Goal: Task Accomplishment & Management: Use online tool/utility

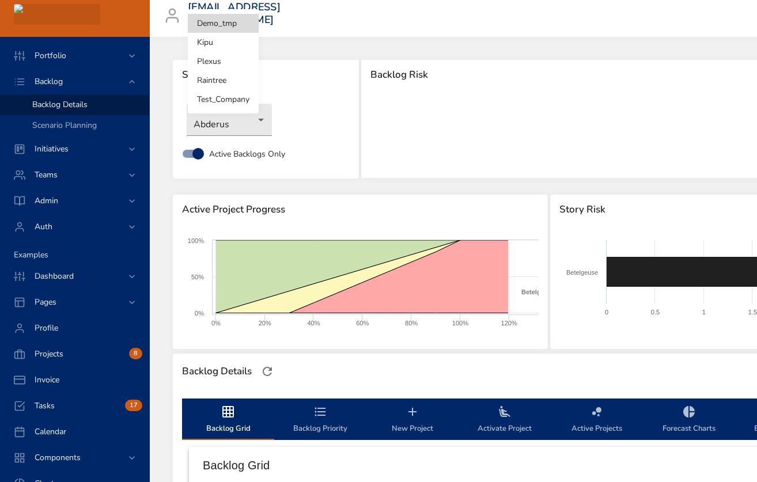
click at [232, 20] on body "Portfolio Backlog Backlog Details Scenario Planning Initiatives Teams Admin Aut…" at bounding box center [378, 241] width 757 height 482
click at [218, 75] on li "Raintree" at bounding box center [223, 80] width 71 height 19
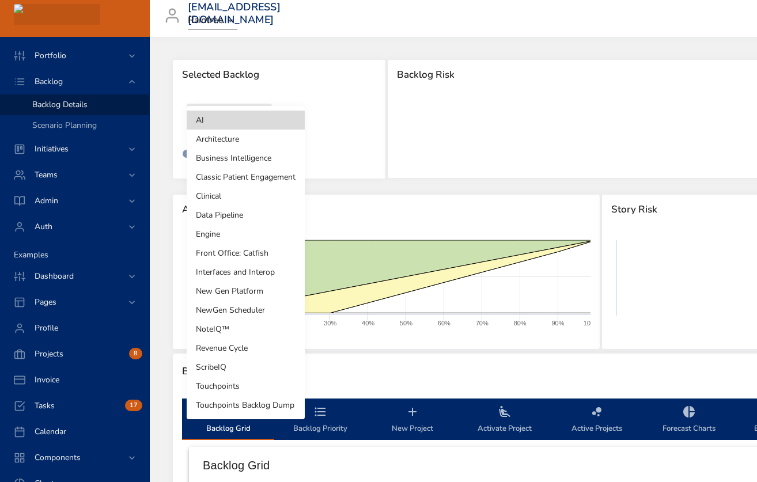
click at [241, 119] on body "Portfolio Backlog Backlog Details Scenario Planning Initiatives Teams Admin Aut…" at bounding box center [378, 241] width 757 height 482
click at [221, 233] on li "Engine" at bounding box center [246, 234] width 118 height 19
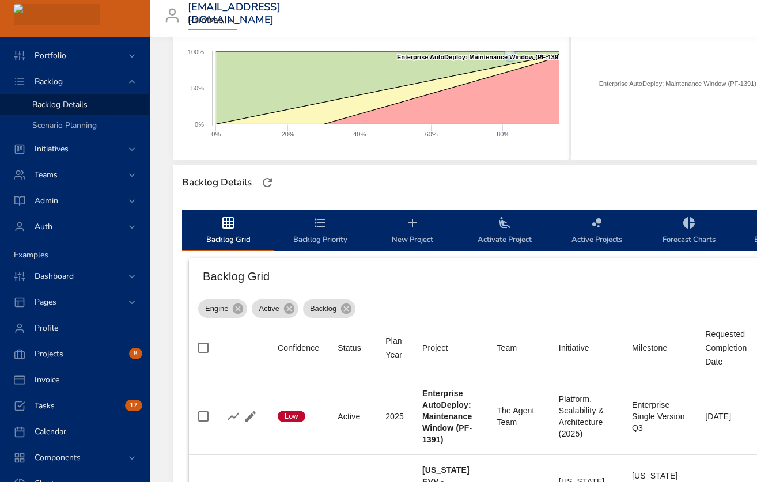
scroll to position [188, 0]
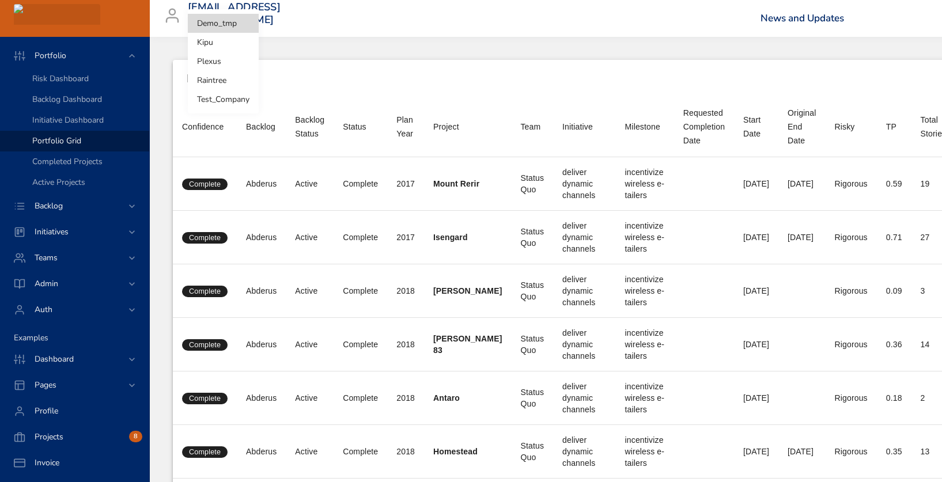
click at [228, 17] on body "Portfolio Risk Dashboard Backlog Dashboard Initiative Dashboard Portfolio Grid …" at bounding box center [471, 241] width 942 height 482
click at [228, 81] on li "Raintree" at bounding box center [223, 80] width 71 height 19
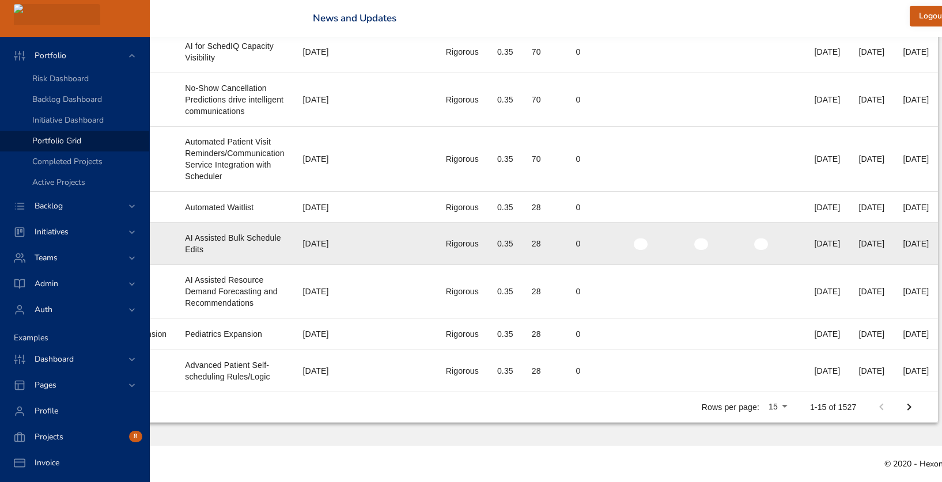
scroll to position [411, 537]
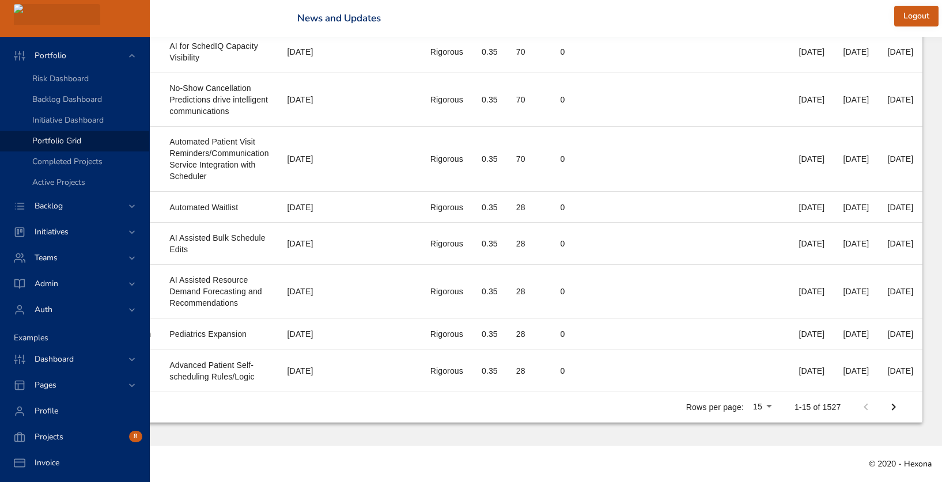
click at [810, 426] on li "100" at bounding box center [811, 428] width 34 height 21
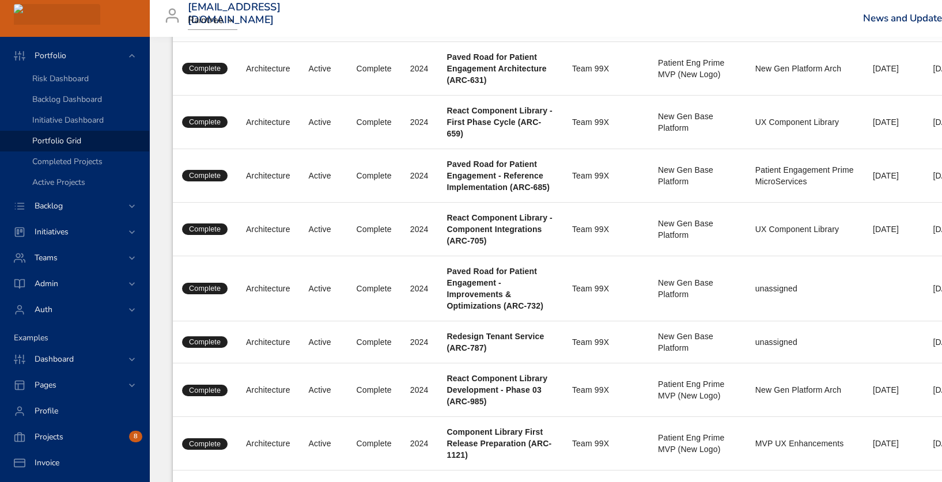
scroll to position [3411, 0]
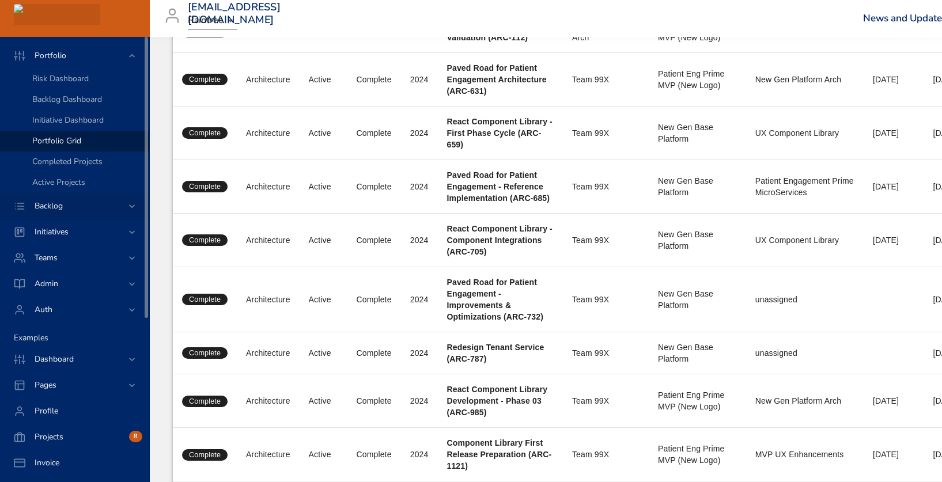
click at [78, 203] on div "Backlog" at bounding box center [75, 206] width 101 height 12
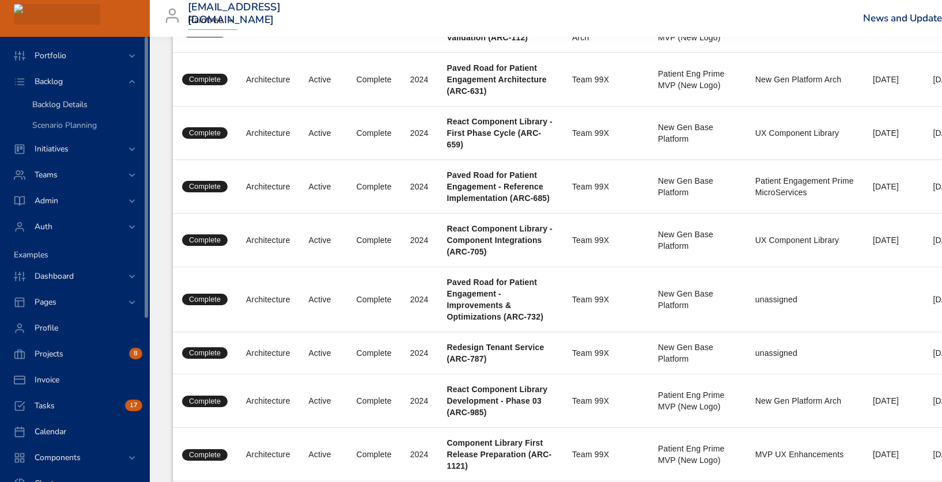
click at [73, 100] on span "Backlog Details" at bounding box center [59, 104] width 55 height 11
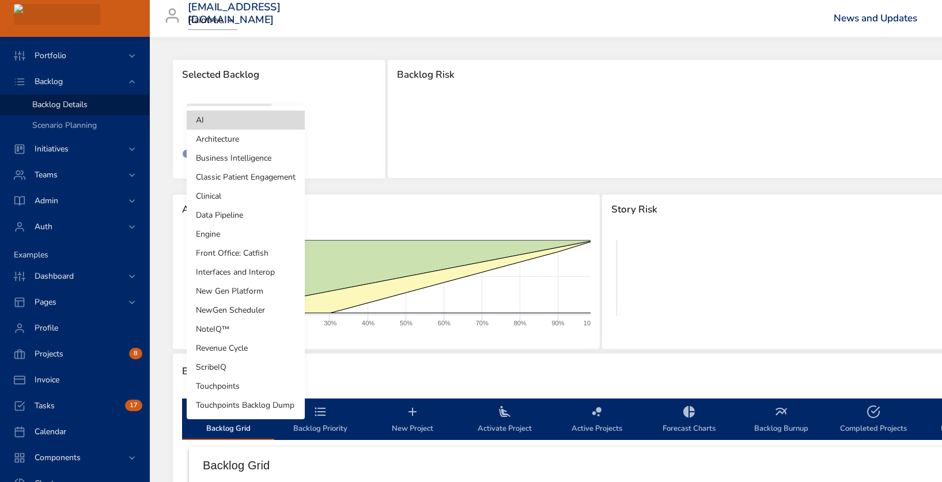
click at [242, 119] on body "Portfolio Backlog Backlog Details Scenario Planning Initiatives Teams Admin Aut…" at bounding box center [471, 241] width 942 height 482
click at [248, 309] on li "NewGen Scheduler" at bounding box center [246, 310] width 118 height 19
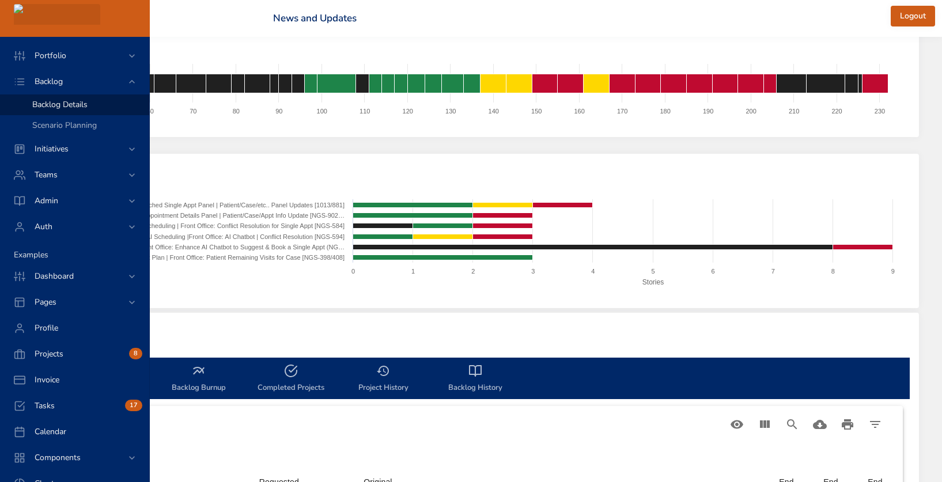
scroll to position [41, 657]
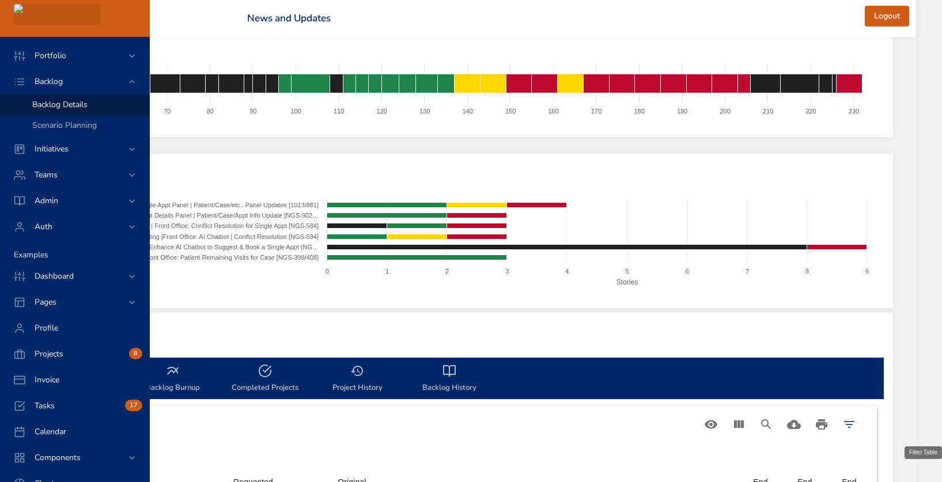
click at [863, 426] on button "Filter Table" at bounding box center [849, 425] width 28 height 28
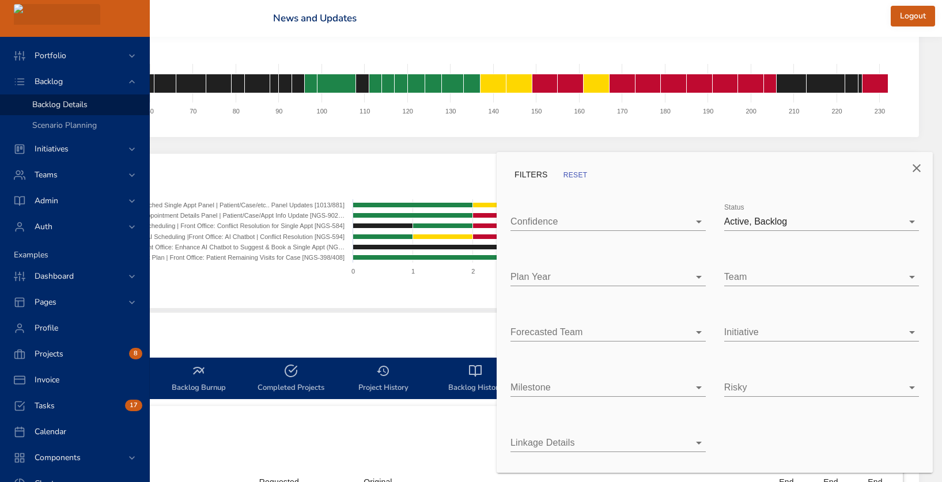
type input "*"
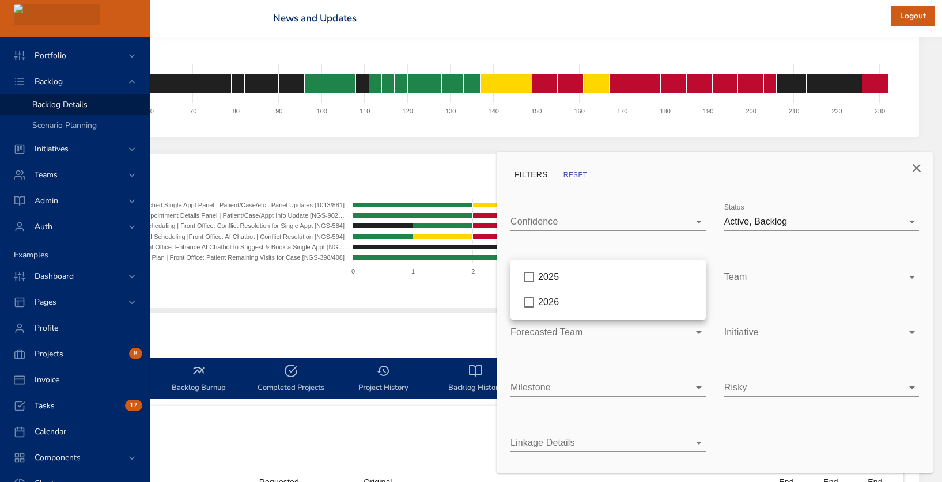
type input "*"
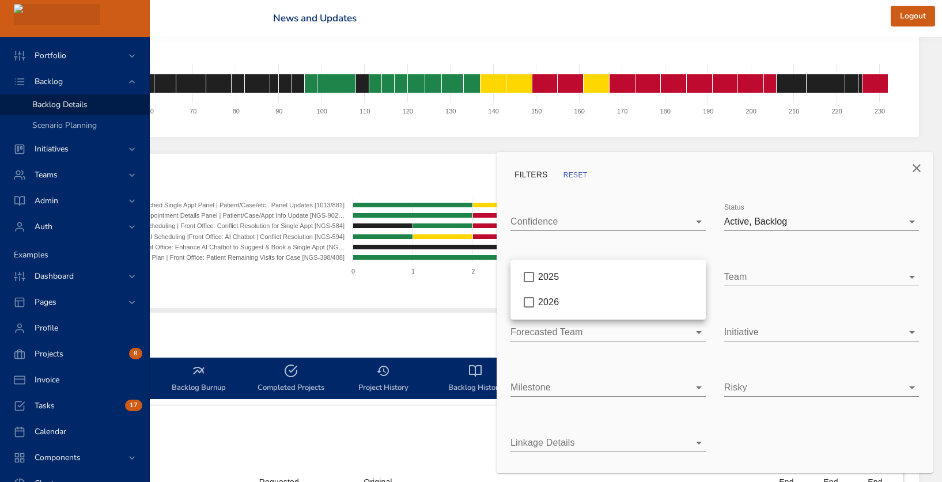
type input "*"
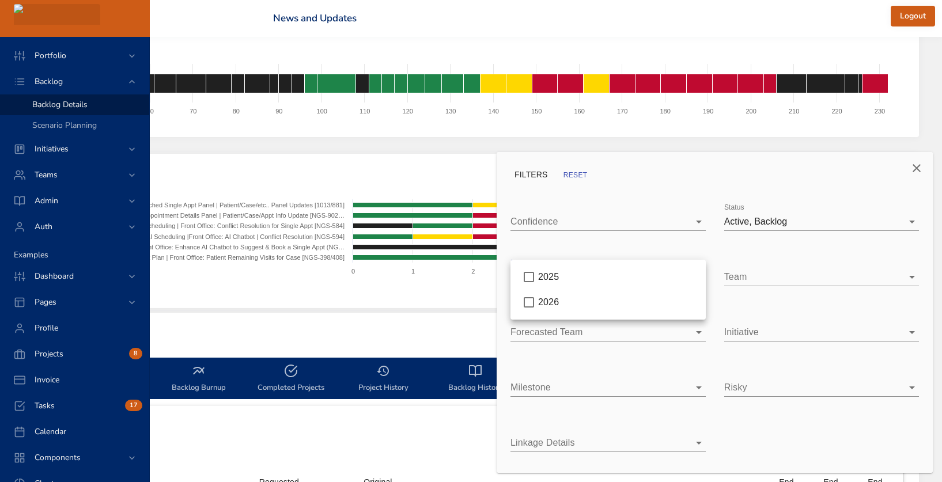
type input "*"
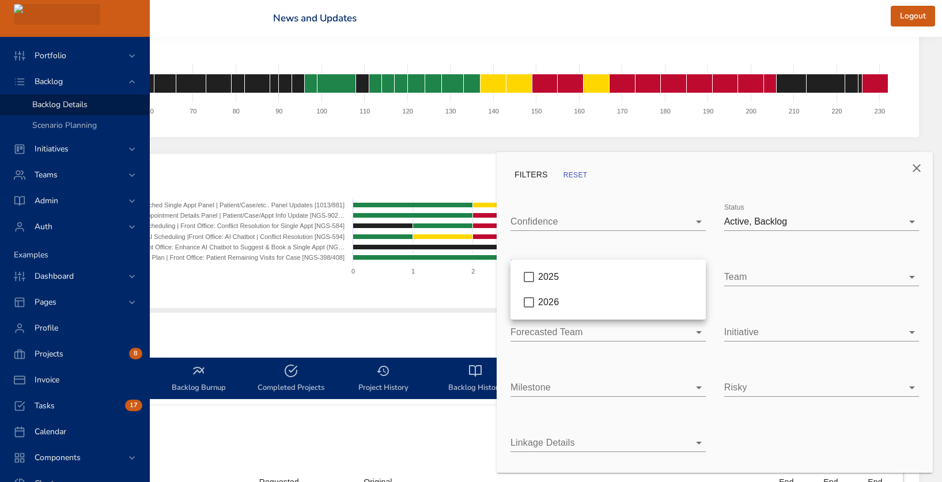
type input "*"
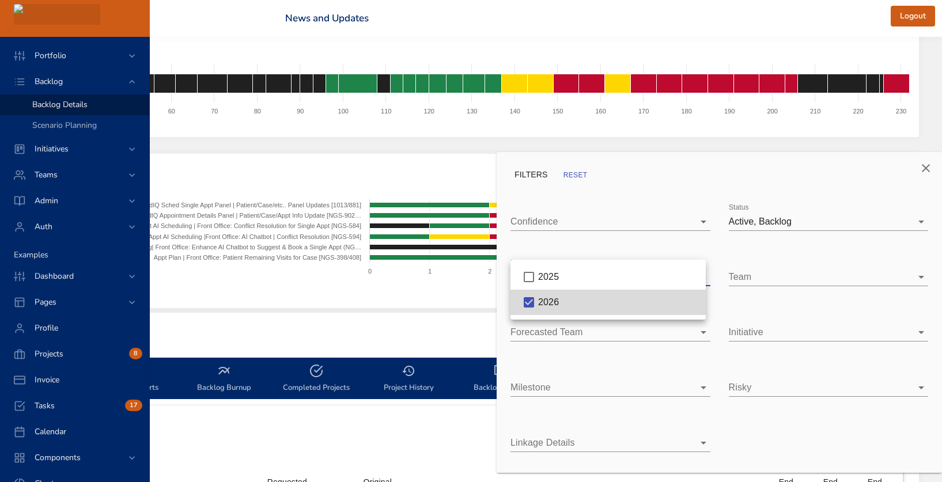
scroll to position [41, 602]
click at [411, 305] on div at bounding box center [471, 241] width 942 height 482
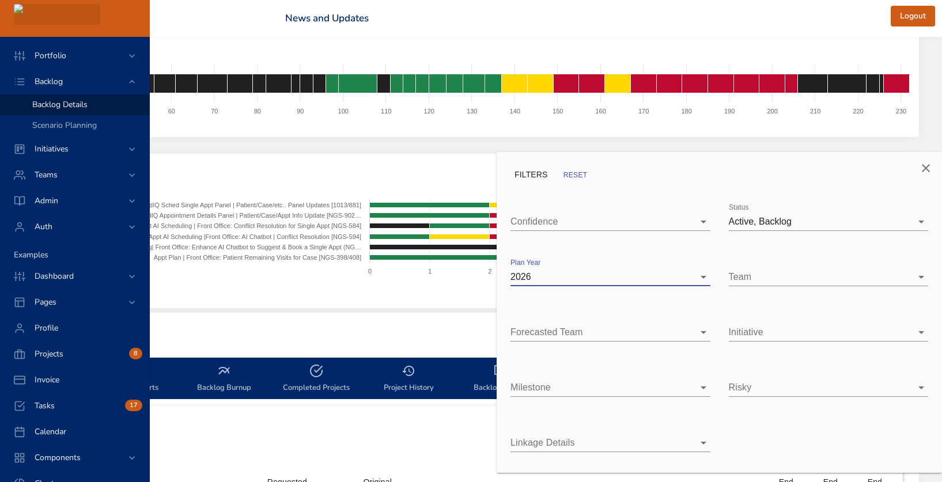
click at [411, 308] on div at bounding box center [471, 241] width 942 height 482
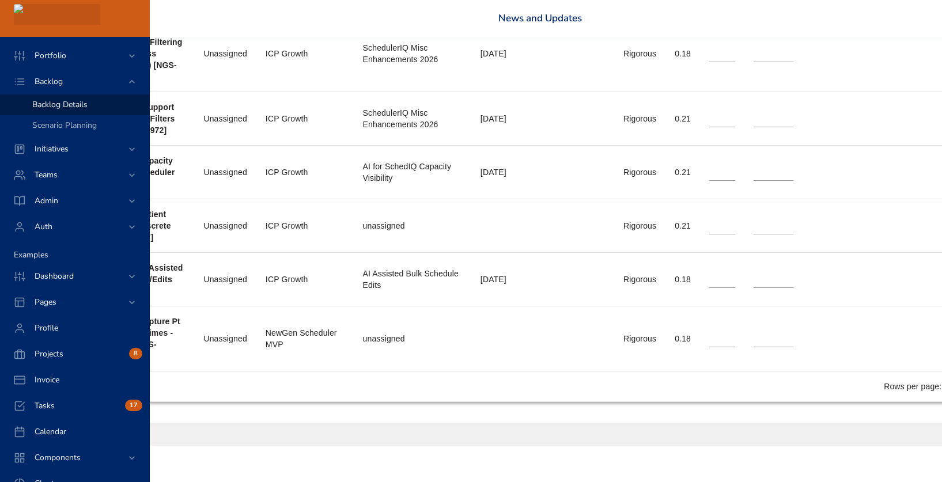
scroll to position [4508, 602]
